Goal: Task Accomplishment & Management: Manage account settings

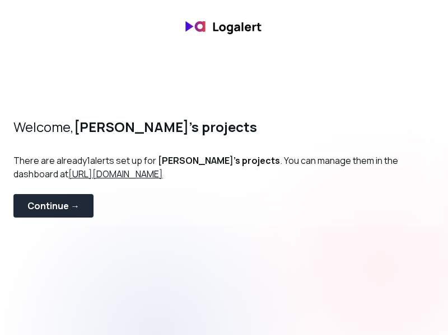
click at [137, 171] on u "[URL][DOMAIN_NAME]" at bounding box center [115, 174] width 95 height 12
drag, startPoint x: 170, startPoint y: 174, endPoint x: 71, endPoint y: 177, distance: 98.6
click at [71, 177] on p "There are already 1 alerts set up for [PERSON_NAME]'s projects . You can manage…" at bounding box center [223, 174] width 421 height 40
copy u "[URL][DOMAIN_NAME]"
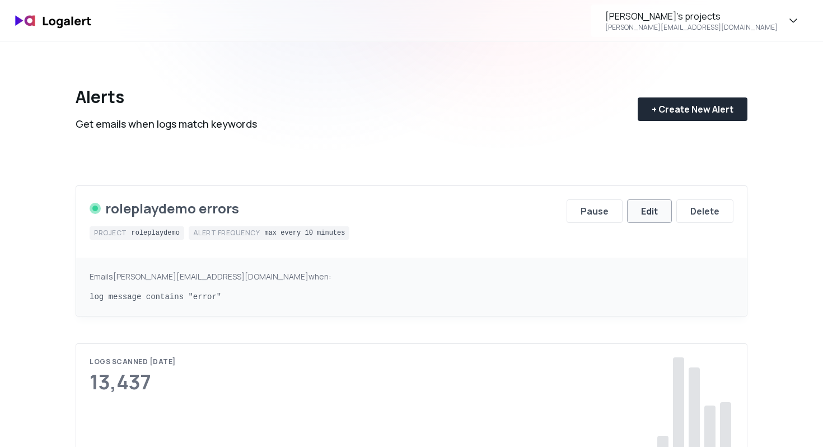
click at [641, 209] on div "Edit" at bounding box center [649, 210] width 17 height 13
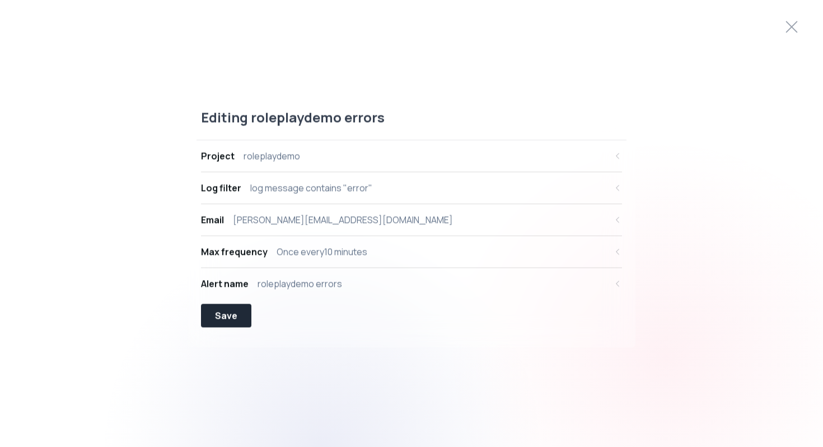
click at [289, 193] on div "log message contains "error"" at bounding box center [311, 187] width 122 height 13
select select "message"
select select "CONTAINS"
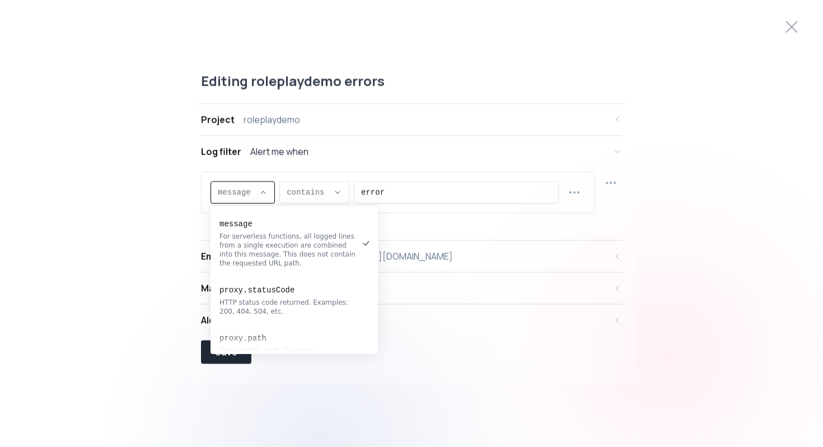
click at [246, 189] on span "message ," at bounding box center [236, 192] width 36 height 11
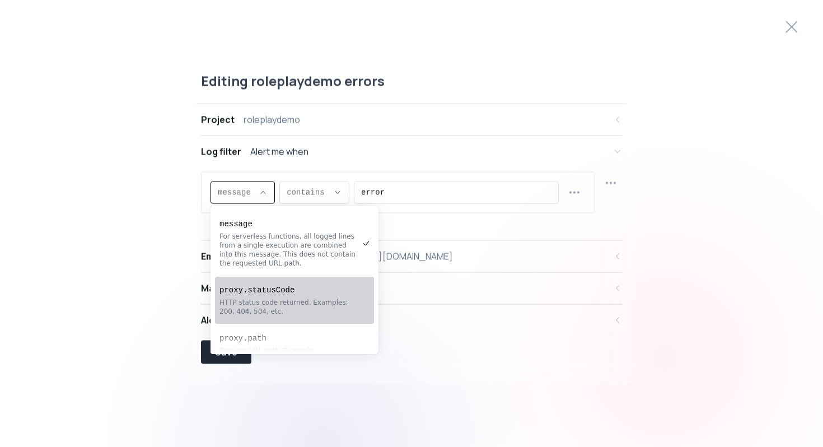
click at [300, 310] on div "HTTP status code returned. Examples: 200, 404, 504, etc." at bounding box center [288, 307] width 139 height 18
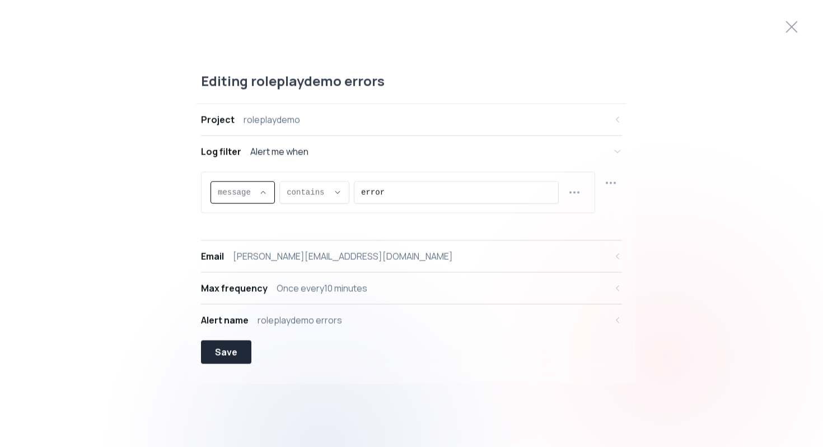
type input "proxy.statusCode"
select select "proxy.statusCode"
type input "EQUALS"
select select "EQUALS"
click at [423, 191] on input "error" at bounding box center [475, 192] width 153 height 21
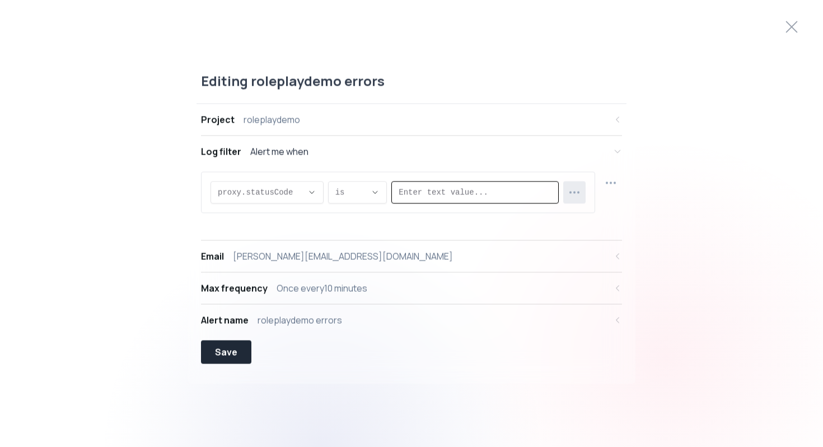
click at [578, 190] on icon "button" at bounding box center [574, 192] width 13 height 13
click at [478, 193] on input "error" at bounding box center [475, 192] width 153 height 21
type input "500"
click at [616, 178] on icon "button" at bounding box center [610, 182] width 13 height 13
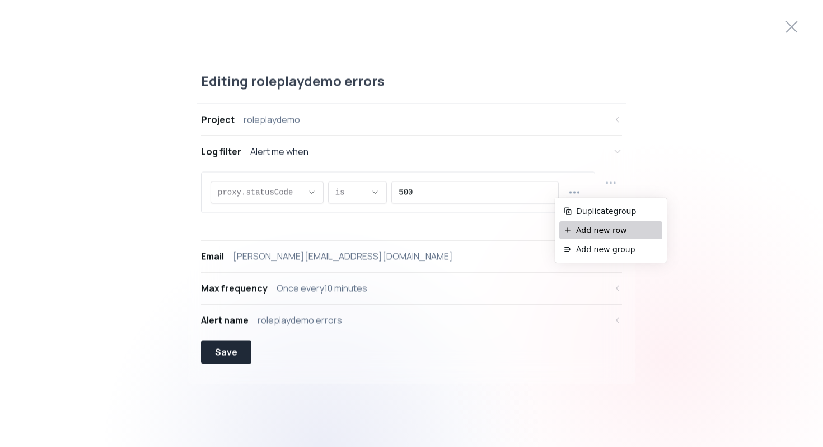
click at [605, 230] on span "Add new row" at bounding box center [617, 229] width 82 height 11
select select "AND"
select select "message"
select select "CONTAINS"
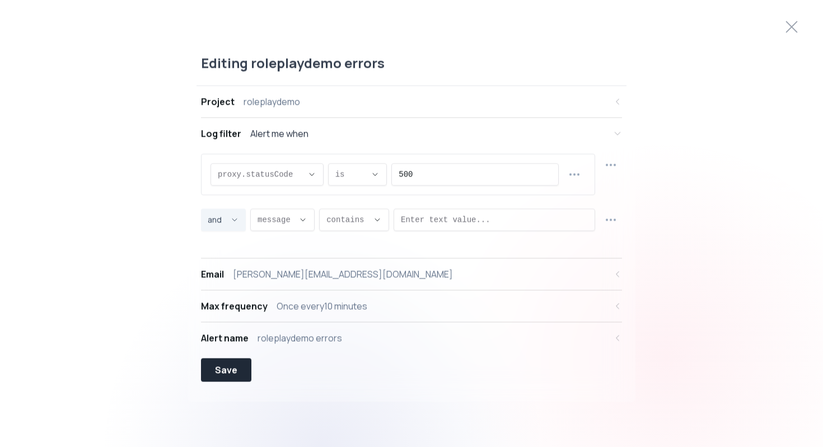
click at [224, 216] on span "and ," at bounding box center [217, 219] width 18 height 11
click at [222, 268] on span "or" at bounding box center [218, 265] width 16 height 11
type input "OR"
select select "OR"
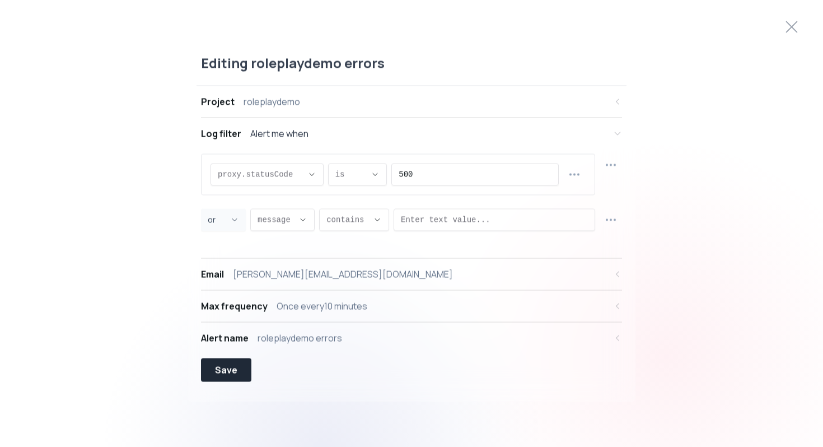
click at [301, 204] on div "proxy.statusCode proxy.statusCode message proxy.statusCode proxy.path proxy.hos…" at bounding box center [411, 192] width 421 height 77
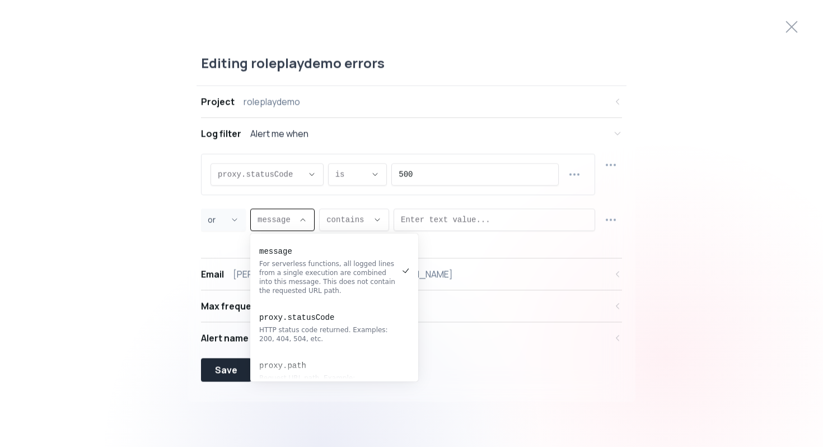
click at [296, 221] on button "message ," at bounding box center [282, 220] width 64 height 22
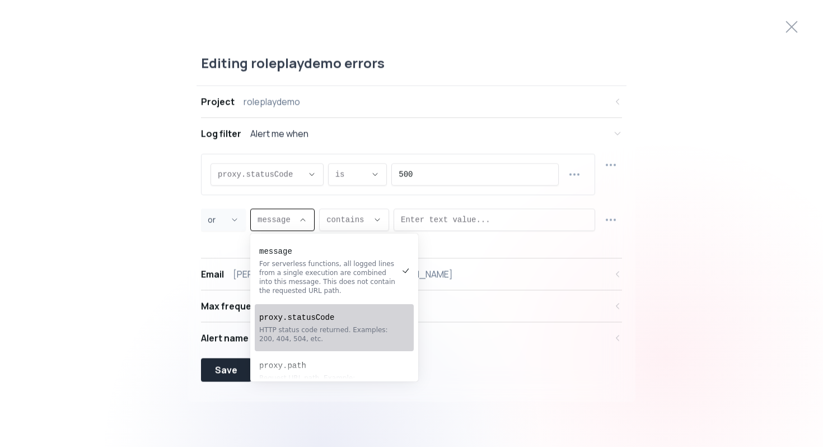
click at [319, 319] on pre "proxy.statusCode" at bounding box center [328, 317] width 139 height 11
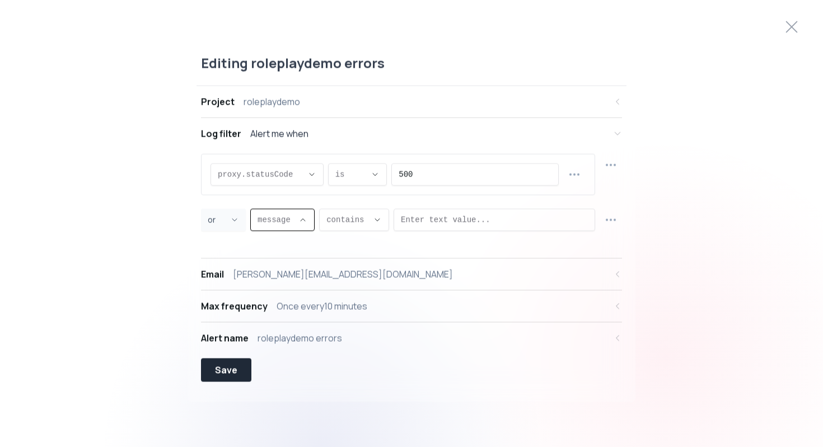
type input "proxy.statusCode"
select select "proxy.statusCode"
type input "EQUALS"
select select "EQUALS"
click at [474, 210] on input "Enter text value..." at bounding box center [512, 219] width 149 height 21
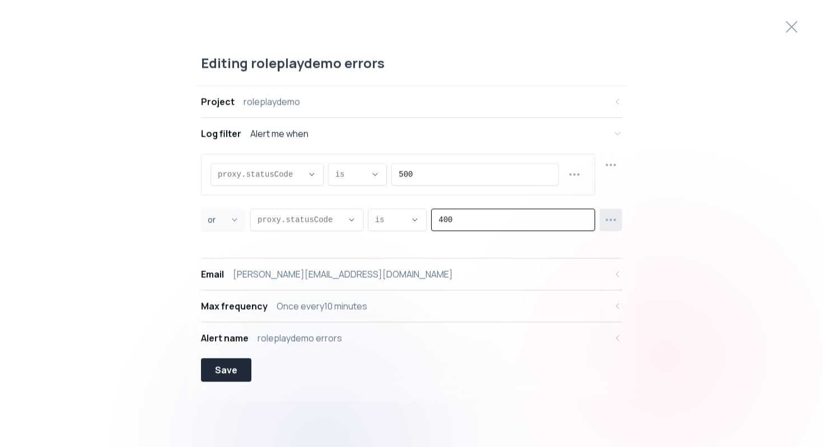
type input "400"
click at [613, 219] on icon "button" at bounding box center [610, 219] width 13 height 13
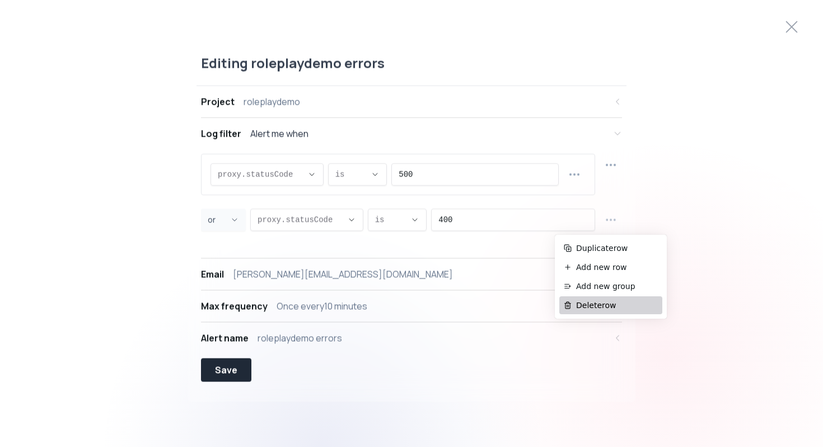
click at [603, 305] on span "Delete row" at bounding box center [617, 305] width 82 height 11
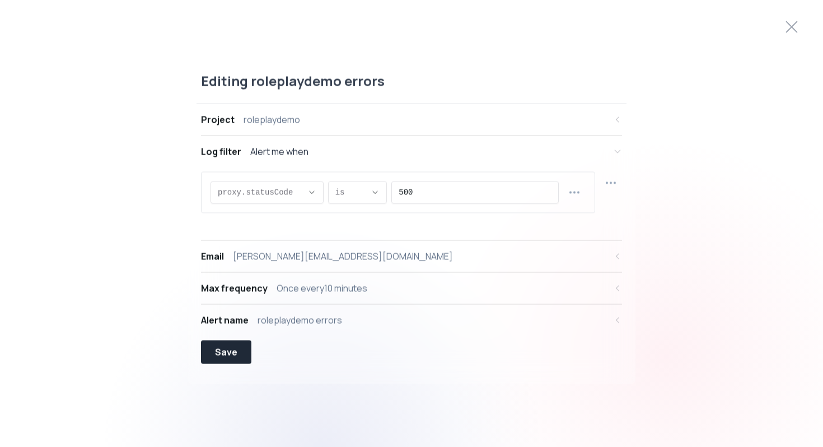
click at [269, 122] on div "roleplaydemo" at bounding box center [272, 119] width 57 height 13
select select "prj_FwKNgsoYy9Guutwtuw1XMuPi9MiG"
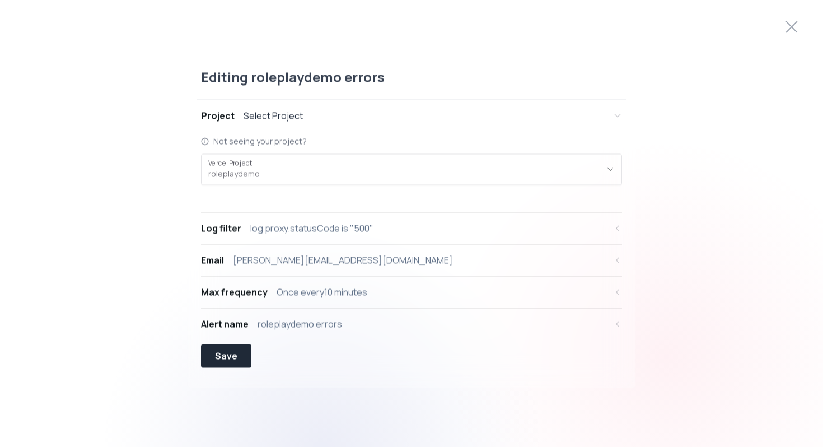
click at [270, 118] on div "Select Project" at bounding box center [273, 115] width 59 height 13
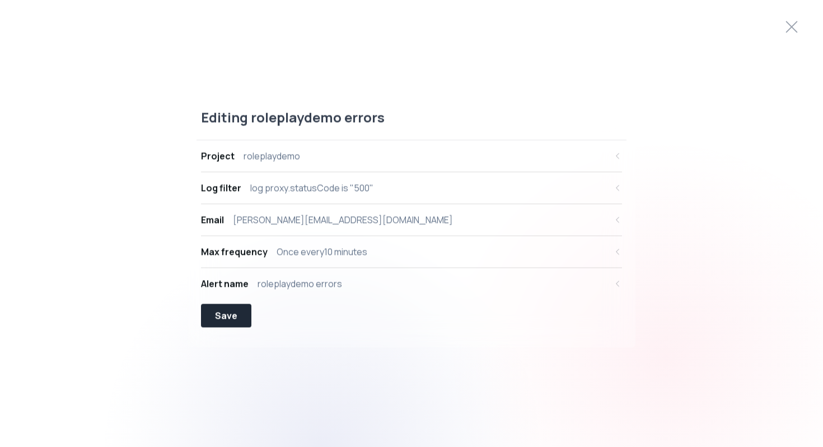
click at [280, 284] on div "roleplaydemo errors" at bounding box center [300, 283] width 85 height 13
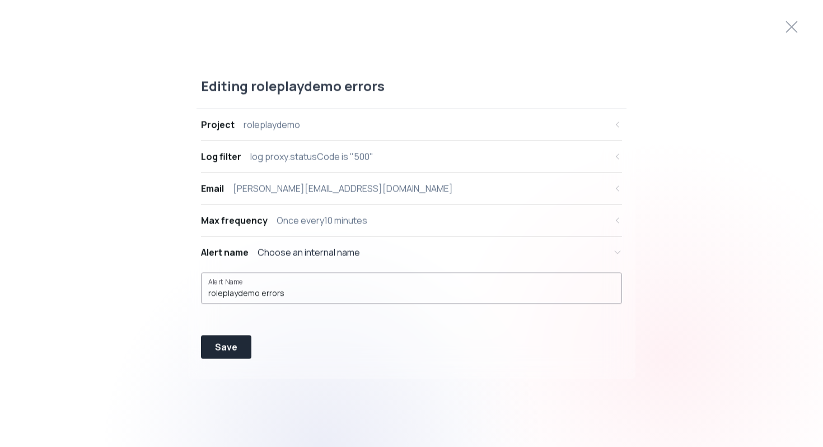
click at [271, 288] on input "roleplaydemo errors" at bounding box center [411, 293] width 406 height 11
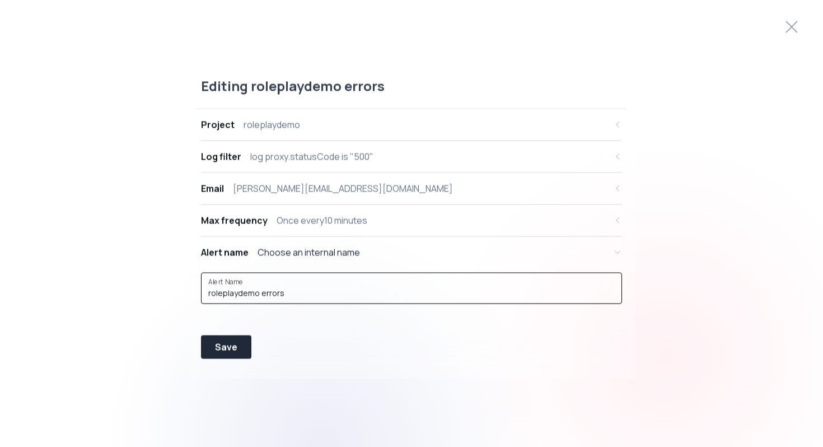
click at [271, 288] on input "roleplaydemo errors" at bounding box center [411, 293] width 406 height 11
type input "500 Error"
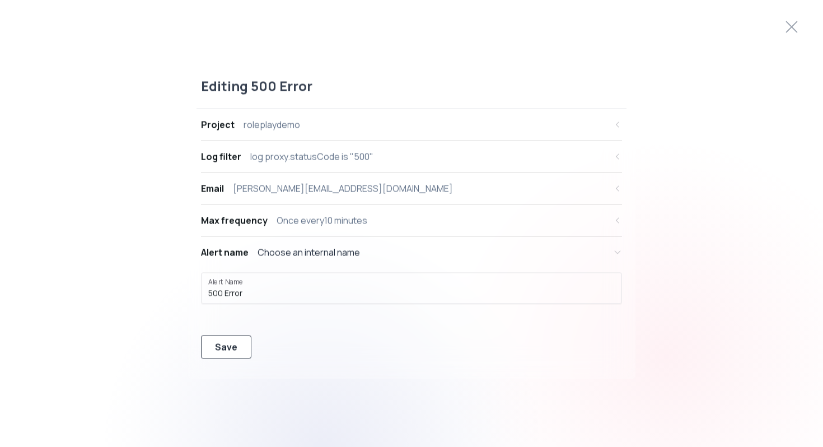
click at [228, 350] on div "Save" at bounding box center [226, 346] width 22 height 13
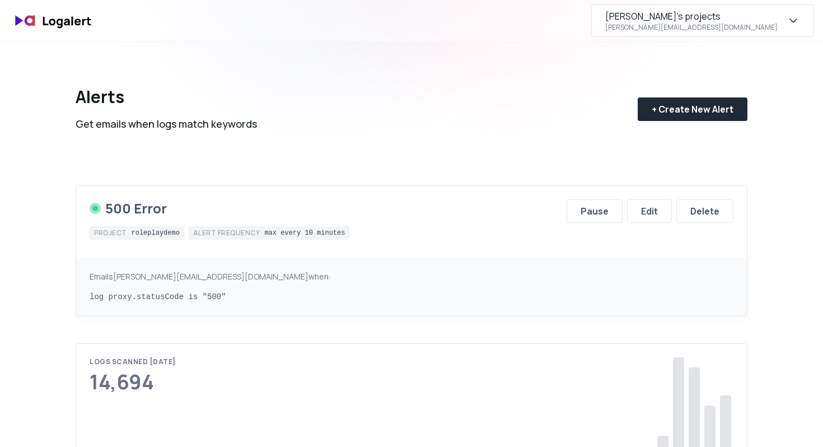
click at [721, 20] on div "[PERSON_NAME]'s projects" at bounding box center [662, 16] width 115 height 13
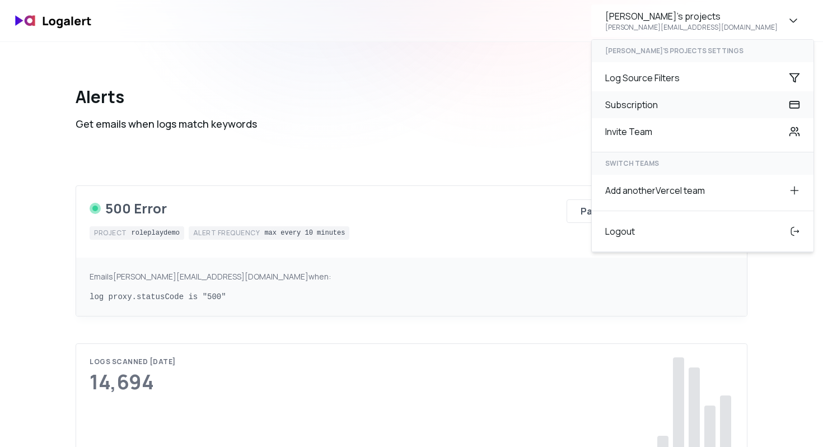
click at [709, 115] on div "Subscription" at bounding box center [703, 104] width 222 height 27
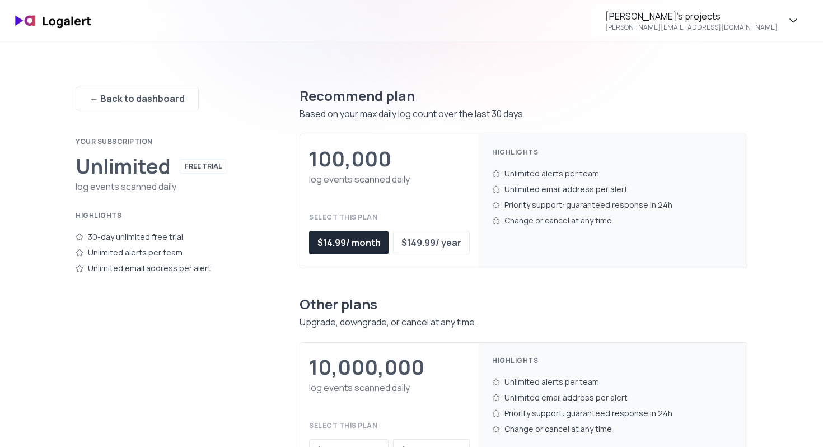
click at [196, 170] on div "FREE TRIAL" at bounding box center [204, 166] width 48 height 15
drag, startPoint x: 82, startPoint y: 236, endPoint x: 193, endPoint y: 236, distance: 110.8
click at [193, 236] on div "30-day unlimited free trial" at bounding box center [165, 237] width 179 height 16
click at [133, 97] on div "← Back to dashboard" at bounding box center [137, 98] width 95 height 13
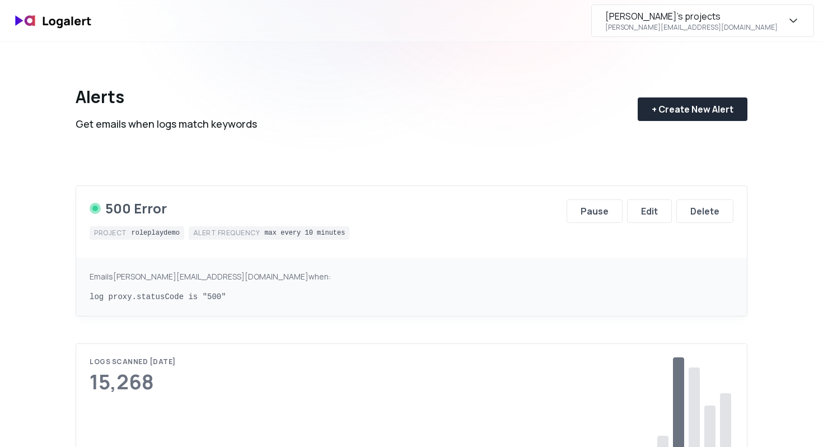
click at [721, 18] on div "[PERSON_NAME]'s projects" at bounding box center [662, 16] width 115 height 13
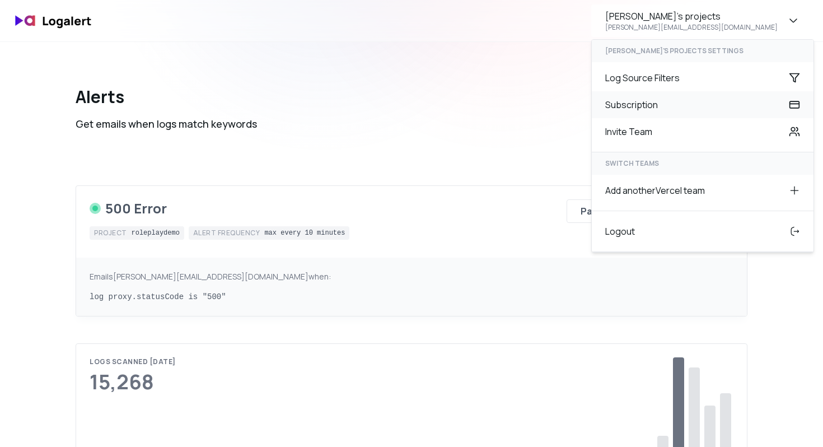
click at [695, 113] on div "Subscription" at bounding box center [703, 104] width 222 height 27
